Goal: Use online tool/utility: Utilize a website feature to perform a specific function

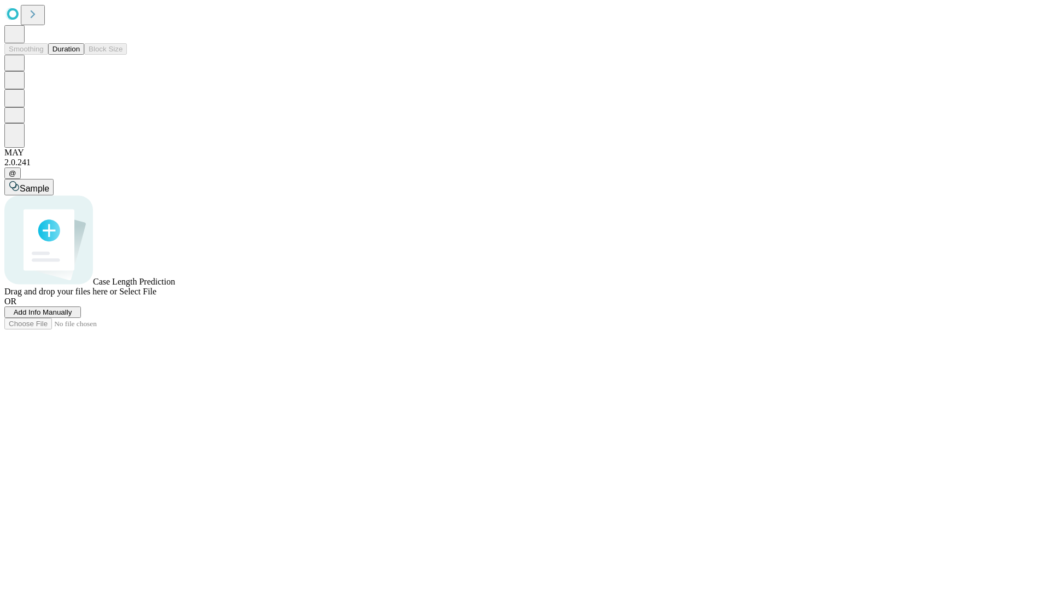
click at [80, 55] on button "Duration" at bounding box center [66, 48] width 36 height 11
click at [49, 184] on span "Sample" at bounding box center [35, 188] width 30 height 9
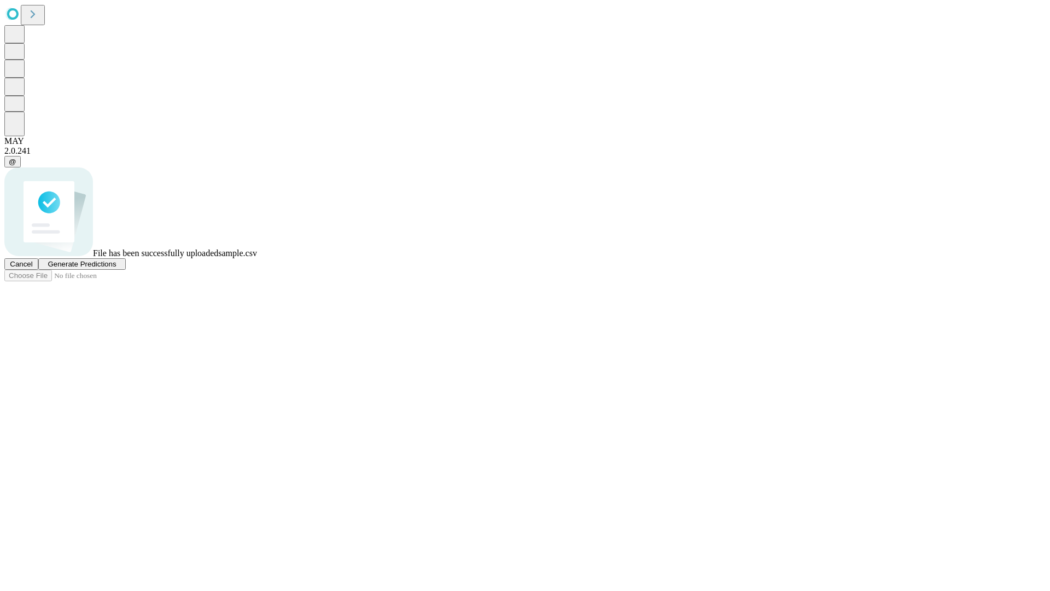
click at [116, 268] on span "Generate Predictions" at bounding box center [82, 264] width 68 height 8
